Goal: Transaction & Acquisition: Purchase product/service

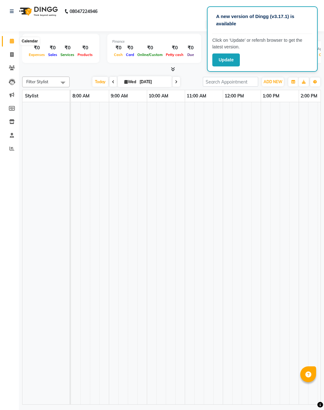
click at [12, 42] on icon at bounding box center [12, 41] width 4 height 5
click at [11, 52] on icon at bounding box center [11, 54] width 3 height 5
select select "service"
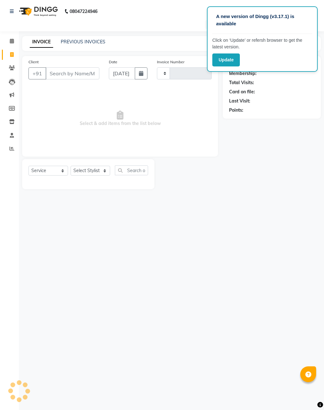
type input "1640"
select select "3509"
click at [13, 40] on icon at bounding box center [12, 41] width 4 height 5
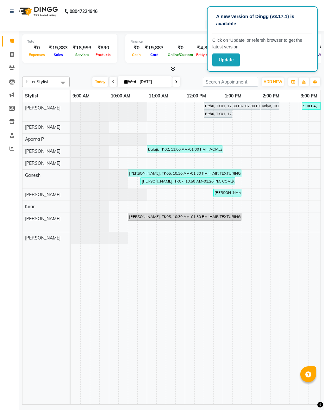
scroll to position [0, 206]
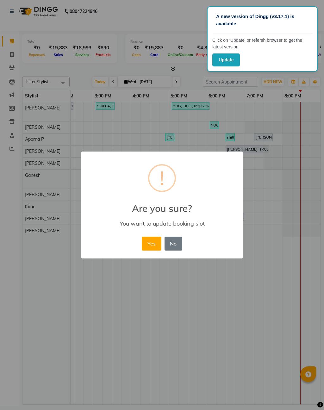
click at [149, 244] on button "Yes" at bounding box center [151, 243] width 19 height 14
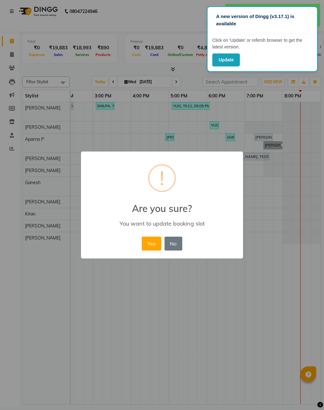
click at [144, 246] on button "Yes" at bounding box center [151, 243] width 19 height 14
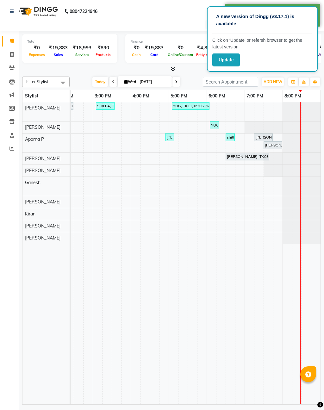
click at [259, 154] on div "[PERSON_NAME], TK03, 06:30 PM-07:40 PM, HYDRA FACIAL 2499" at bounding box center [247, 157] width 42 height 6
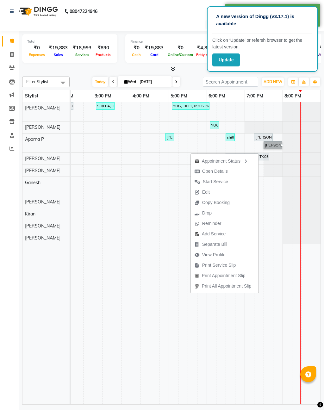
click at [264, 136] on div "[PERSON_NAME], TK03, 07:15 PM-07:45 PM, [GEOGRAPHIC_DATA] (Unisex) - CLASSIC MA…" at bounding box center [262, 137] width 17 height 6
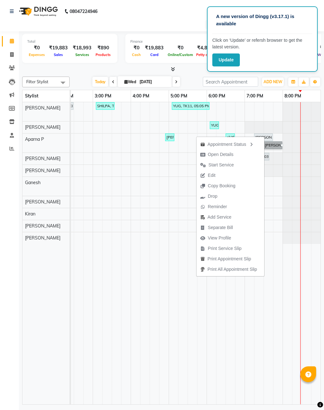
click at [226, 150] on span "Open Details" at bounding box center [216, 154] width 41 height 10
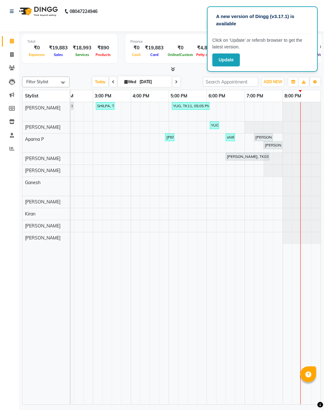
click at [265, 139] on link "[PERSON_NAME], TK03, 07:15 PM-07:45 PM, [GEOGRAPHIC_DATA] (Unisex) - CLASSIC MA…" at bounding box center [263, 137] width 19 height 8
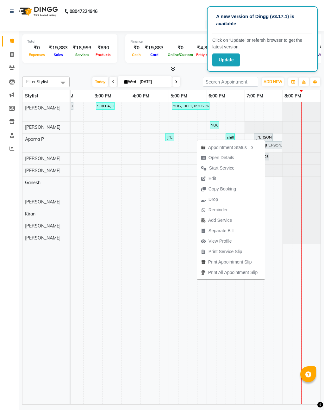
click at [228, 157] on span "Open Details" at bounding box center [221, 157] width 26 height 7
select select "7"
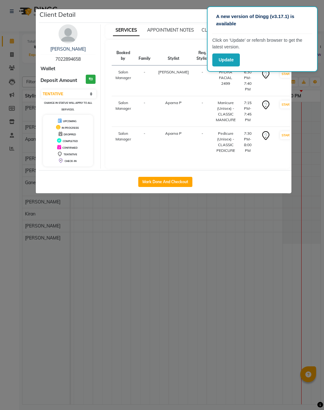
click at [171, 182] on button "Mark Done And Checkout" at bounding box center [165, 182] width 54 height 10
select select "service"
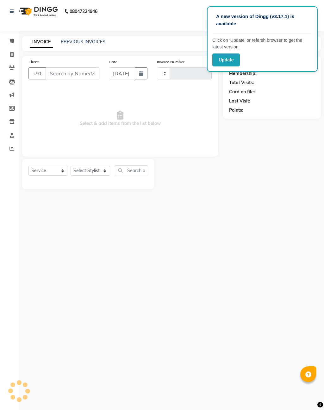
type input "1640"
select select "3509"
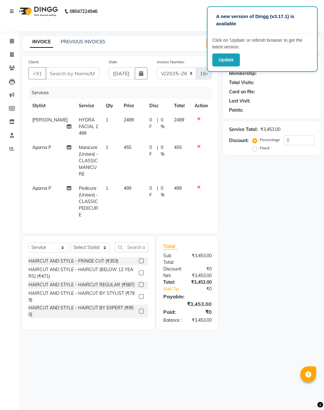
type input "7022894658"
select select "39023"
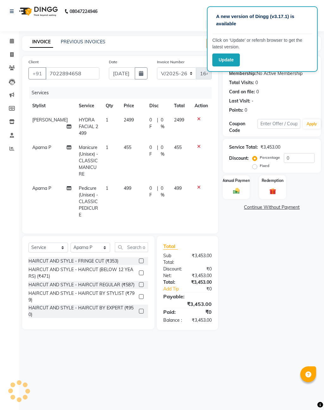
click at [79, 157] on span "Manicure (Unisex) - CLASSIC MANICURE" at bounding box center [88, 160] width 19 height 32
select select "39023"
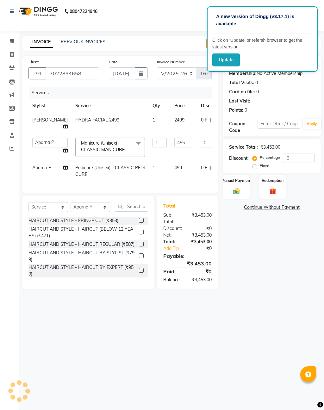
click at [110, 146] on span "Manicure (Unisex) - CLASSIC MANICURE x" at bounding box center [107, 147] width 56 height 14
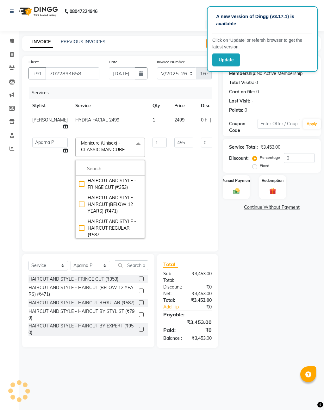
click at [82, 168] on input "multiselect-search" at bounding box center [110, 168] width 63 height 7
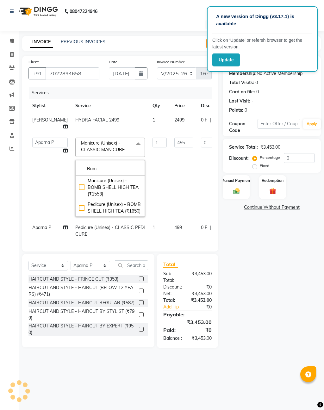
type input "Bom"
click at [94, 189] on div "Manicure (Unisex) - BOMB SHELL HIGH TEA (₹1553)" at bounding box center [110, 187] width 63 height 20
checkbox input "true"
type input "1553"
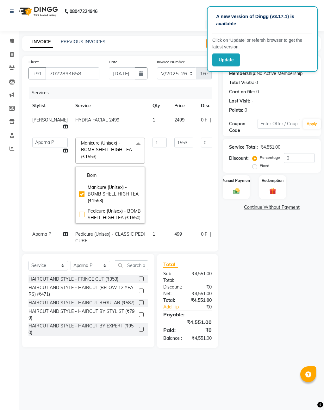
click at [81, 215] on div "Pedicure (Unisex) - BOMB SHELL HIGH TEA (₹1650)" at bounding box center [110, 214] width 63 height 13
checkbox input "false"
checkbox input "true"
type input "1650"
click at [176, 192] on td "1650" at bounding box center [183, 180] width 27 height 93
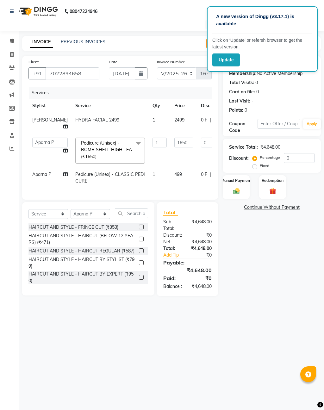
click at [76, 174] on span "Pedicure (Unisex) - CLASSIC PEDICURE" at bounding box center [110, 177] width 70 height 12
select select "39023"
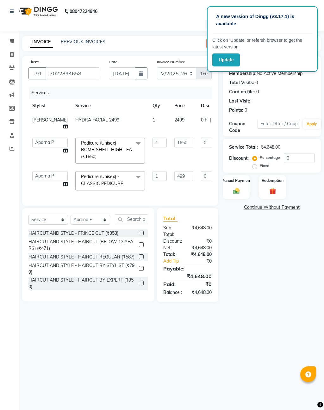
click at [99, 181] on span "Pedicure (Unisex) - CLASSIC PEDICURE" at bounding box center [102, 180] width 42 height 12
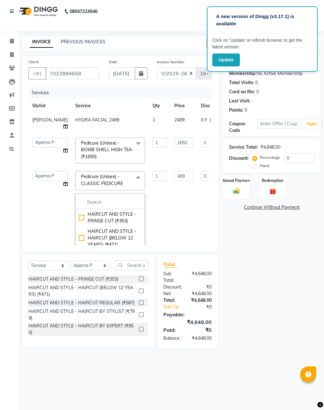
click at [79, 200] on input "multiselect-search" at bounding box center [110, 202] width 63 height 7
type input "Bom"
click at [91, 219] on div "Manicure (Unisex) - BOMB SHELL HIGH TEA (₹1553)" at bounding box center [110, 221] width 63 height 20
checkbox input "true"
type input "1553"
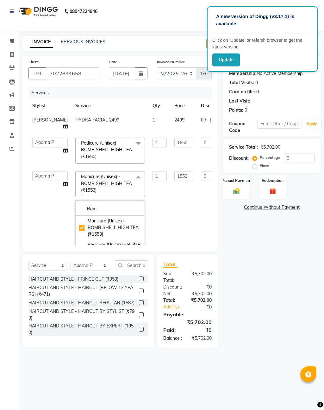
click at [170, 216] on td "1553" at bounding box center [183, 213] width 27 height 93
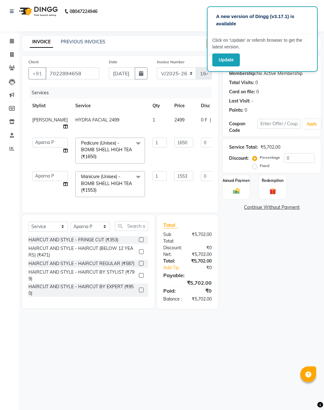
click at [86, 119] on span "HYDRA FACIAL 2499" at bounding box center [97, 120] width 44 height 6
select select "52979"
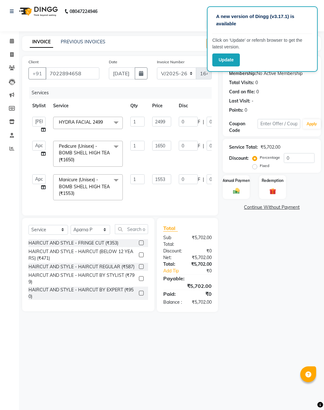
click at [78, 122] on span "HYDRA FACIAL 2499" at bounding box center [81, 122] width 44 height 6
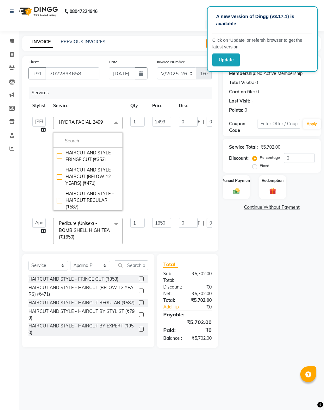
click at [77, 138] on input "multiselect-search" at bounding box center [88, 140] width 63 height 7
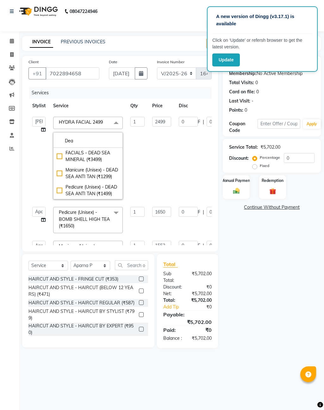
type input "Dea"
click at [94, 154] on div "FACIALS - DEAD SEA MINERAL (₹3499)" at bounding box center [88, 155] width 63 height 13
type input "3499"
checkbox input "true"
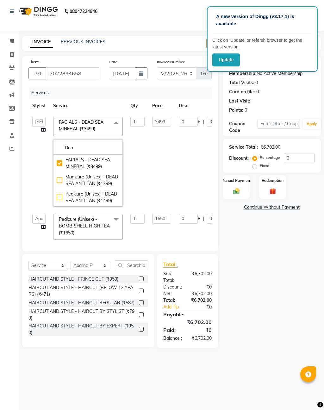
click at [264, 292] on div "Name: [PERSON_NAME] Membership: No Active Membership Total Visits: 0 Card on fi…" at bounding box center [274, 202] width 103 height 292
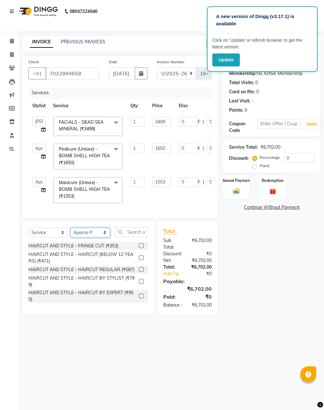
click at [90, 231] on select "Select Stylist [PERSON_NAME] [PERSON_NAME] [PERSON_NAME] Aparna P [PERSON_NAME]…" at bounding box center [90, 233] width 40 height 10
select select "52979"
click at [131, 228] on input "text" at bounding box center [131, 232] width 33 height 10
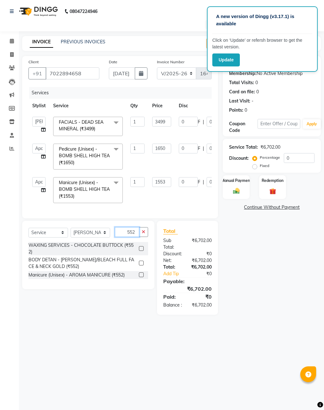
type input "552"
click at [139, 261] on label at bounding box center [141, 262] width 5 height 5
click at [139, 261] on input "checkbox" at bounding box center [141, 263] width 4 height 4
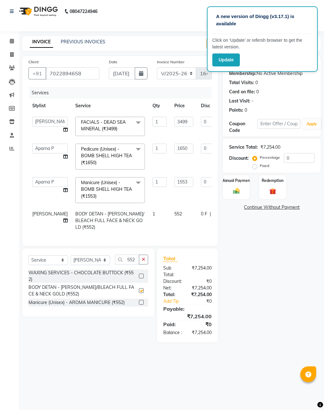
checkbox input "false"
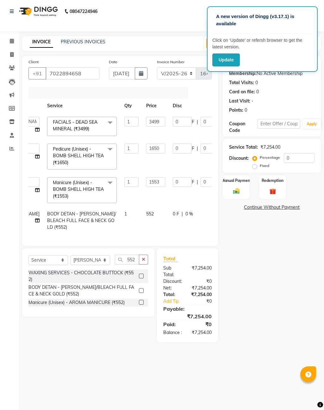
scroll to position [0, 38]
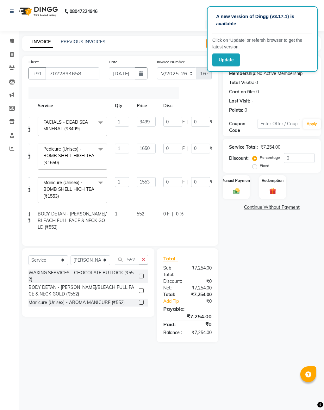
click at [176, 216] on span "0 %" at bounding box center [180, 213] width 8 height 7
select select "52979"
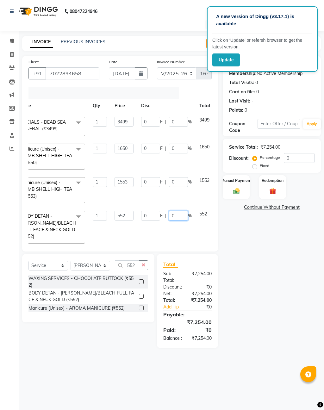
click at [178, 210] on input "0" at bounding box center [178, 215] width 19 height 10
click at [180, 210] on input "1000" at bounding box center [178, 215] width 19 height 10
click at [184, 214] on input "1000" at bounding box center [178, 215] width 19 height 10
type input "100"
click at [187, 235] on div "Services Stylist Service Qty Price Disc Total Action [PERSON_NAME] [PERSON_NAME…" at bounding box center [119, 166] width 183 height 158
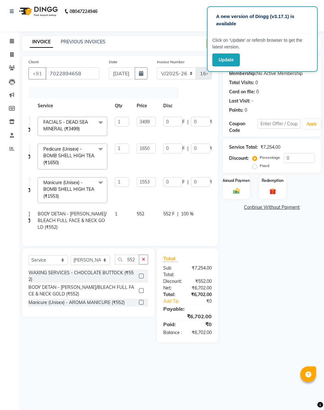
click at [141, 258] on button "button" at bounding box center [143, 259] width 9 height 10
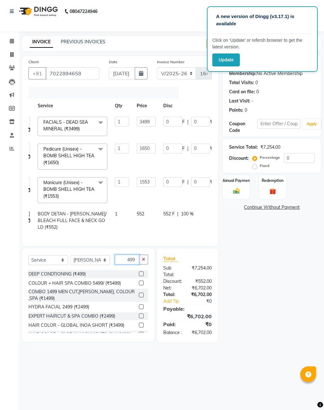
scroll to position [3, 0]
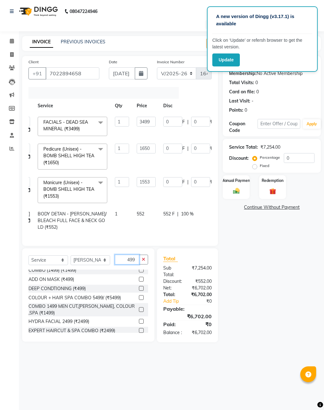
type input "499"
click at [141, 277] on label at bounding box center [141, 279] width 5 height 5
click at [141, 277] on input "checkbox" at bounding box center [141, 279] width 4 height 4
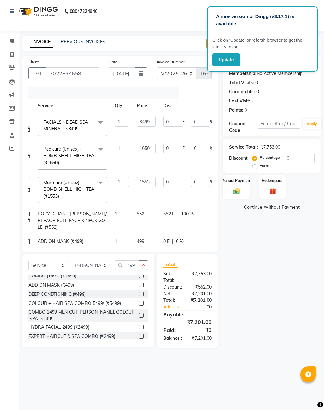
click at [139, 283] on label at bounding box center [141, 284] width 5 height 5
click at [139, 283] on input "checkbox" at bounding box center [141, 285] width 4 height 4
checkbox input "false"
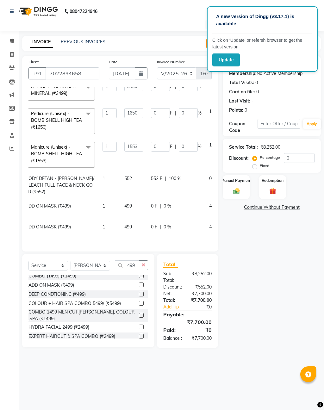
scroll to position [35, 50]
click at [230, 224] on icon at bounding box center [231, 226] width 3 height 4
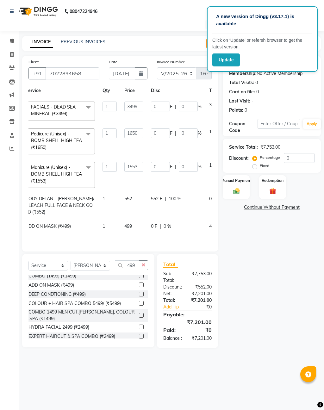
scroll to position [14, 50]
click at [141, 264] on button "button" at bounding box center [143, 265] width 9 height 10
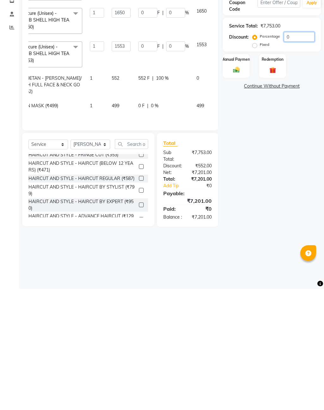
scroll to position [14, 62]
click at [235, 187] on img at bounding box center [236, 191] width 11 height 8
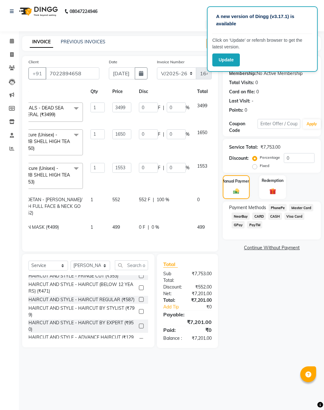
click at [257, 219] on span "CARD" at bounding box center [259, 215] width 14 height 7
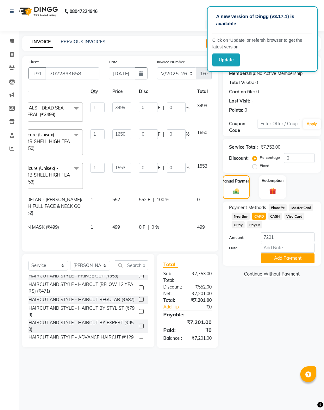
click at [292, 261] on button "Add Payment" at bounding box center [287, 258] width 54 height 10
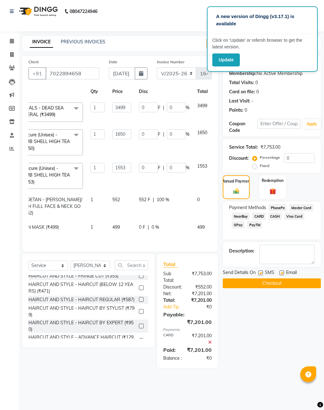
click at [275, 288] on button "Checkout" at bounding box center [272, 283] width 98 height 10
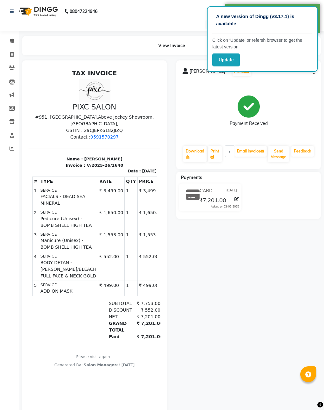
click at [274, 328] on div "[PERSON_NAME] Prebook Payment Received Download Print Email Invoice Send Messag…" at bounding box center [248, 252] width 154 height 385
click at [12, 40] on icon at bounding box center [12, 41] width 4 height 5
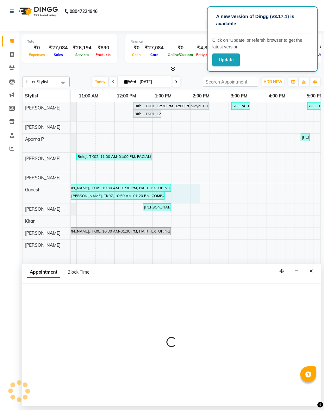
scroll to position [0, 77]
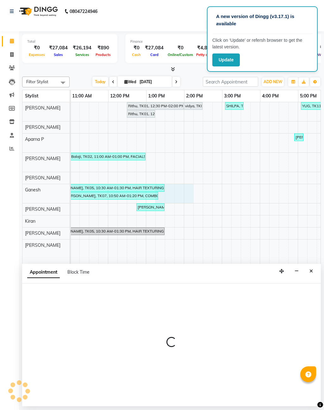
select select "66551"
select select "795"
select select "tentative"
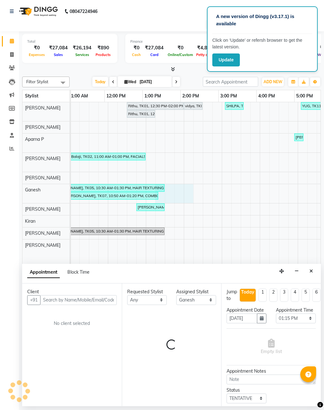
scroll to position [0, 84]
